Goal: Navigation & Orientation: Go to known website

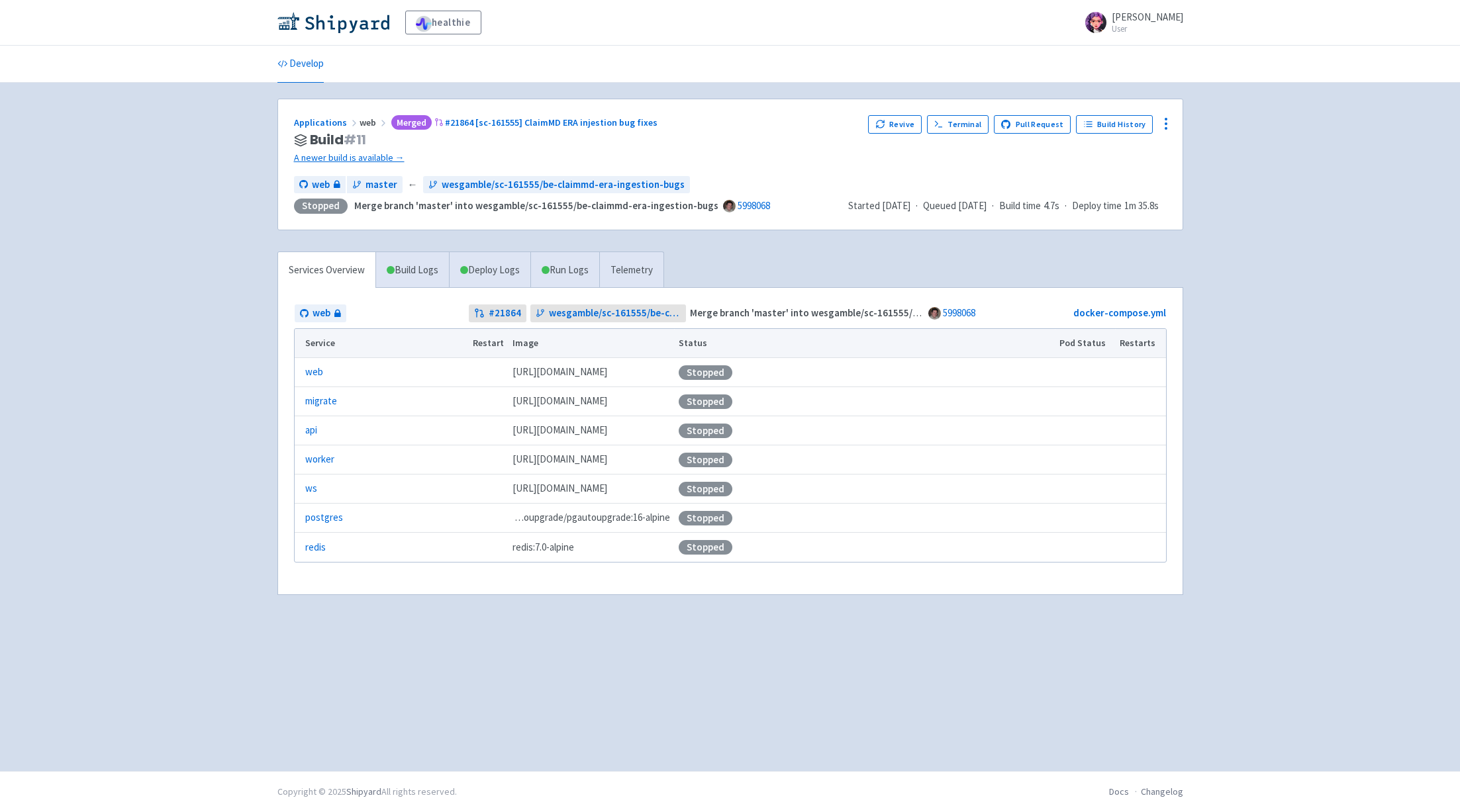
click at [367, 126] on span "web" at bounding box center [374, 122] width 29 height 12
click at [336, 120] on link "Applications" at bounding box center [327, 122] width 65 height 12
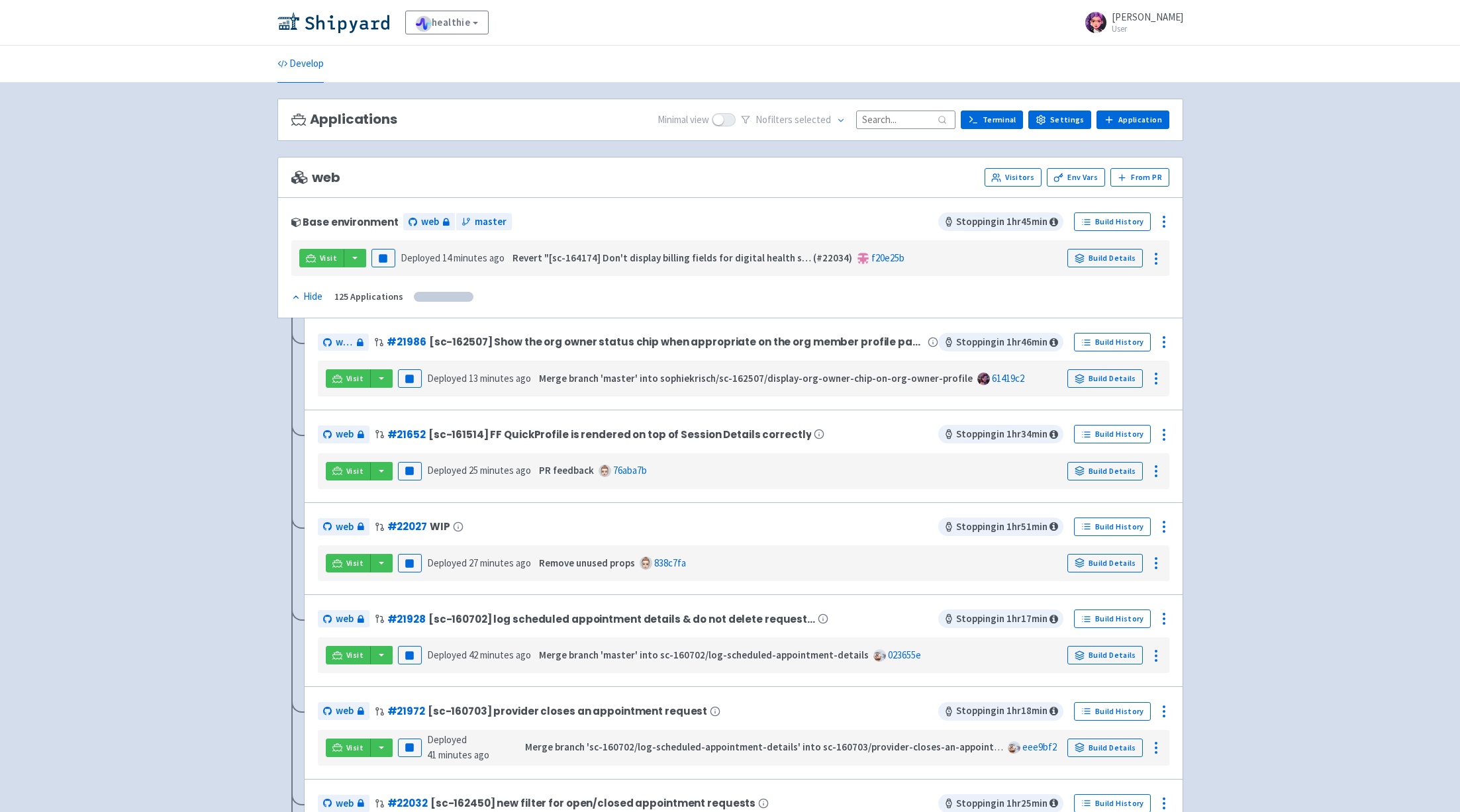
click at [932, 120] on input at bounding box center [906, 119] width 100 height 18
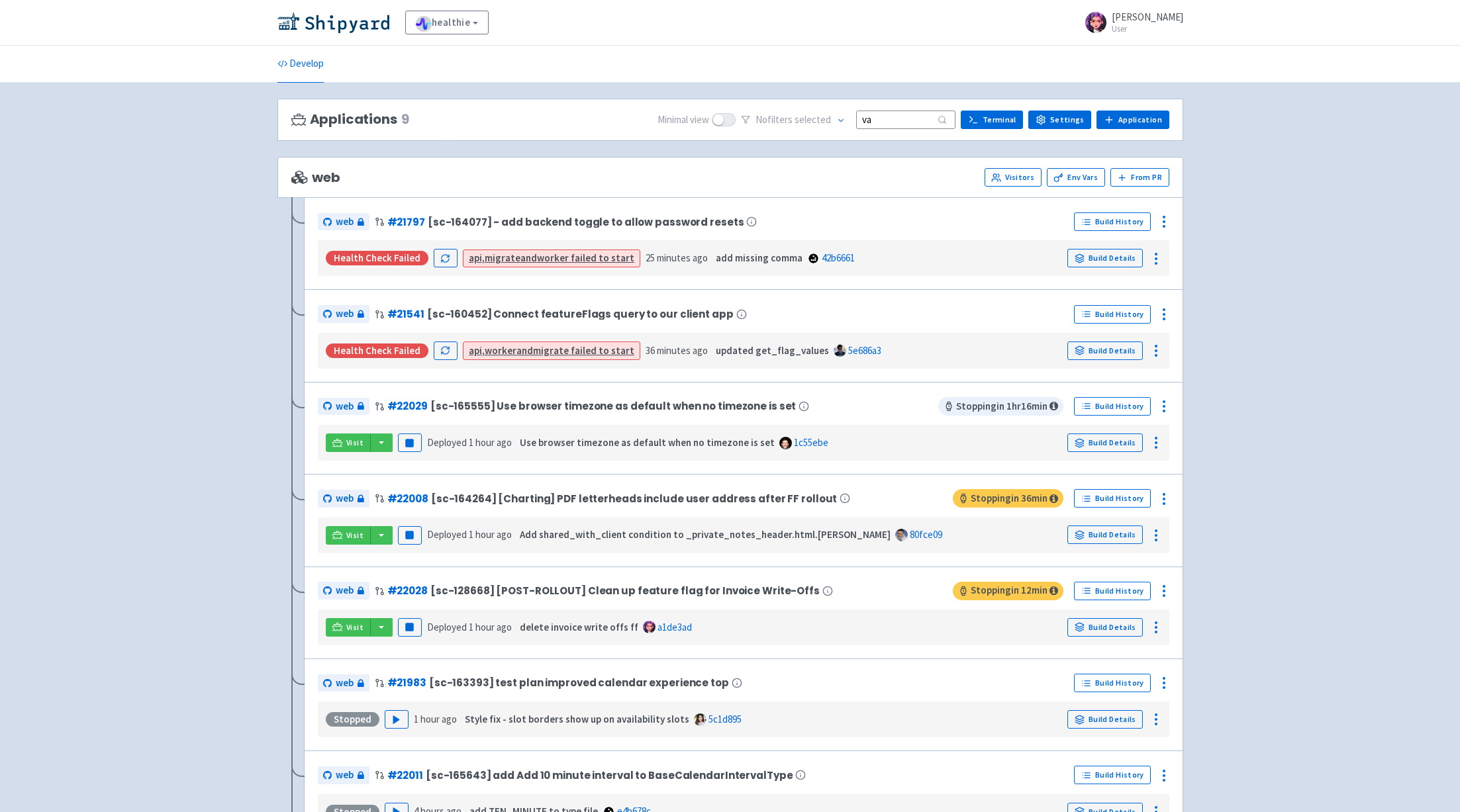
type input "v"
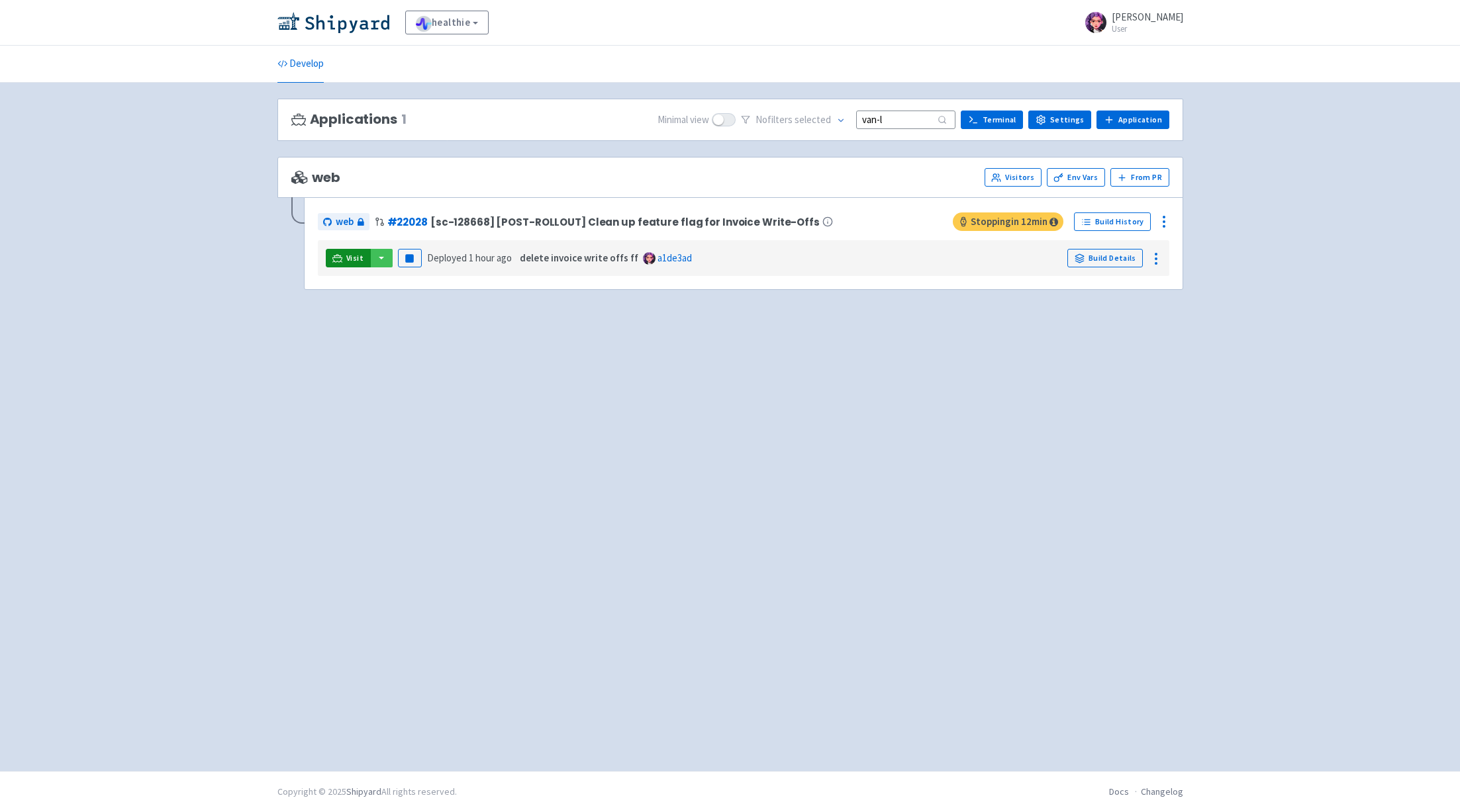
type input "van-l"
click at [356, 256] on span "Visit" at bounding box center [354, 259] width 17 height 11
